Goal: Information Seeking & Learning: Learn about a topic

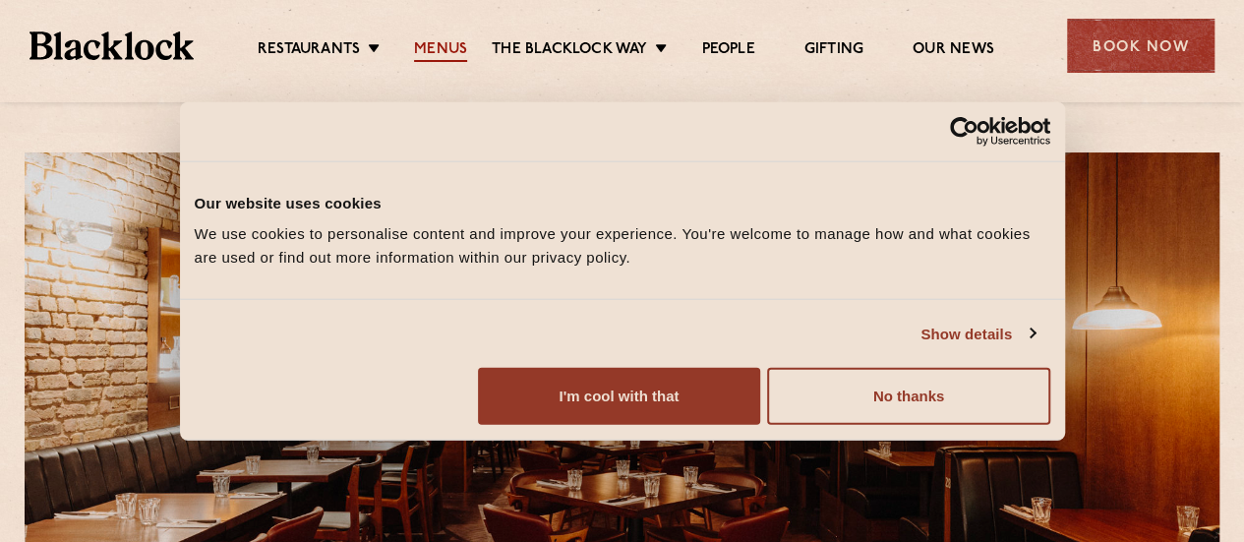
click at [439, 54] on link "Menus" at bounding box center [440, 51] width 53 height 22
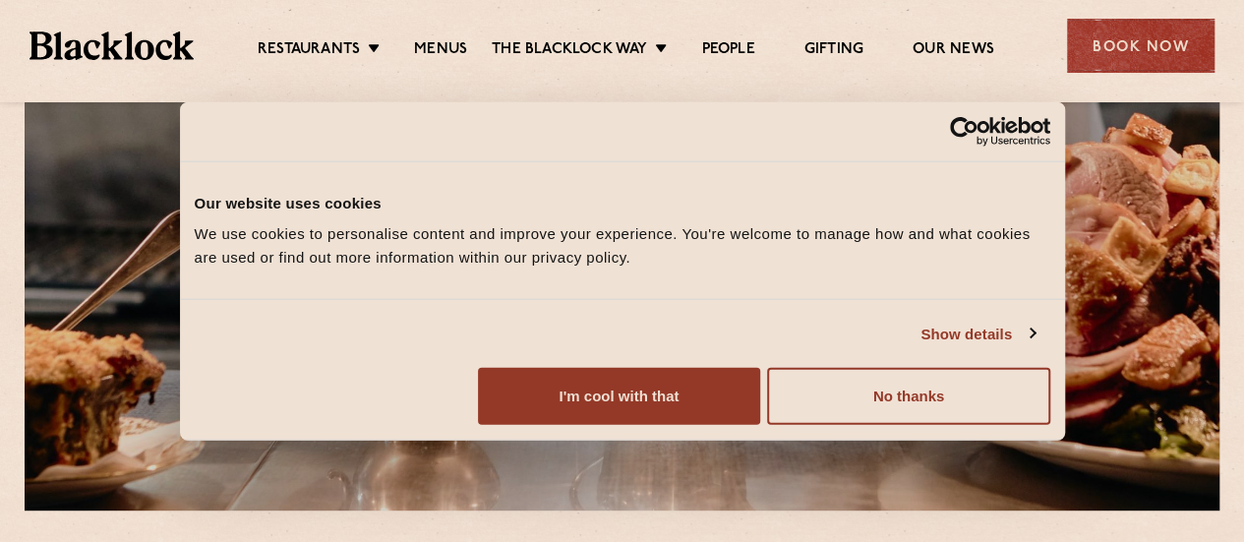
scroll to position [199, 0]
click at [1037, 425] on button "No thanks" at bounding box center [908, 396] width 282 height 57
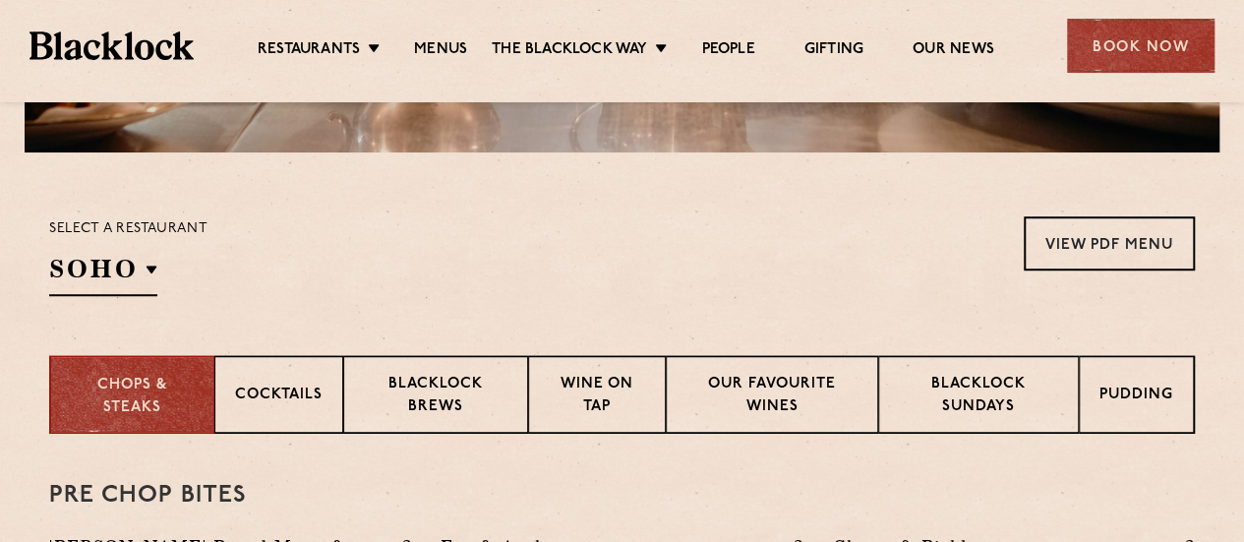
scroll to position [667, 0]
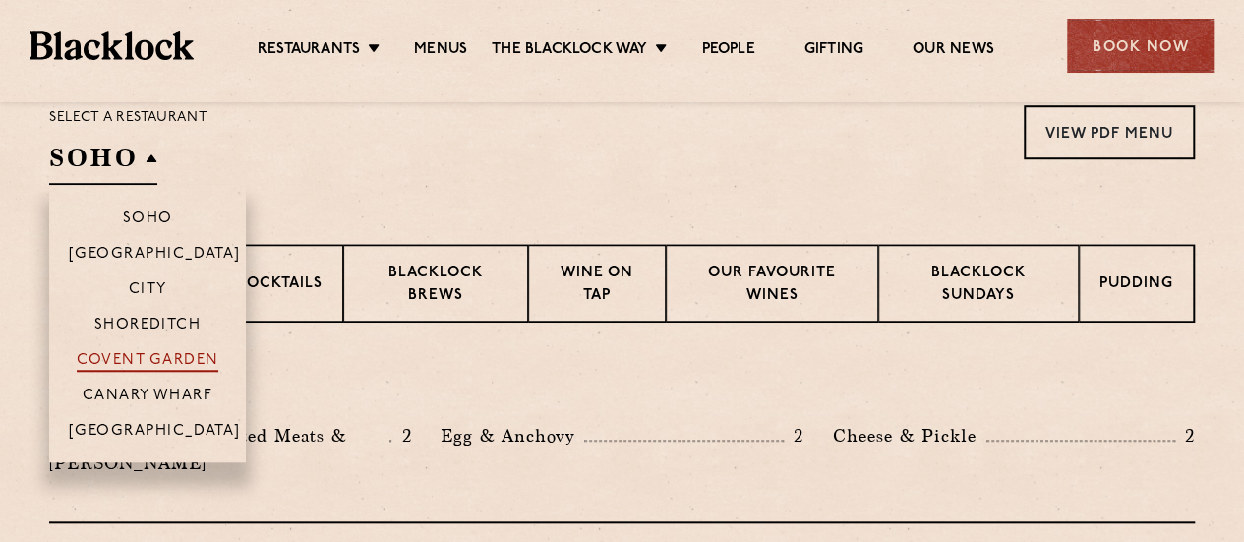
click at [144, 359] on p "Covent Garden" at bounding box center [148, 362] width 143 height 20
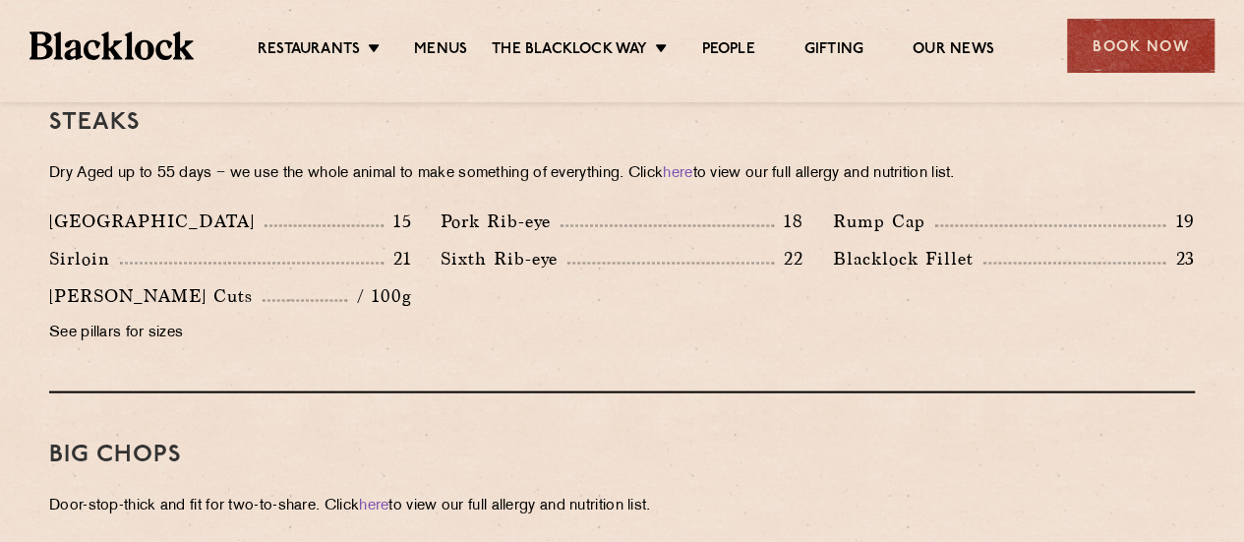
scroll to position [1825, 0]
